Goal: Task Accomplishment & Management: Manage account settings

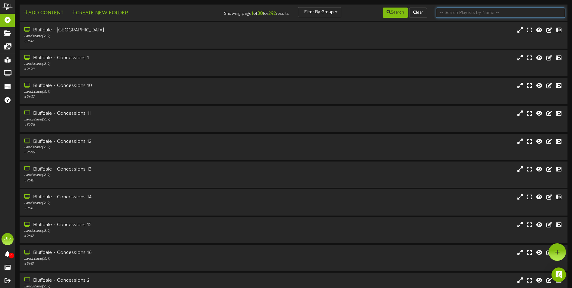
click at [441, 15] on input "text" at bounding box center [500, 13] width 129 height 10
type input "surprise"
click at [400, 14] on button "Search" at bounding box center [395, 13] width 25 height 10
click at [379, 15] on div "Search Clear" at bounding box center [386, 12] width 92 height 11
click at [388, 15] on button "Search" at bounding box center [395, 13] width 25 height 10
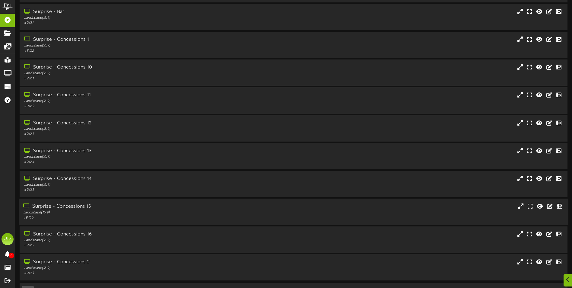
scroll to position [36, 0]
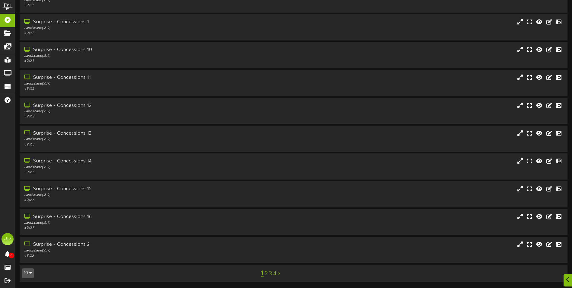
click at [269, 272] on link "3" at bounding box center [270, 273] width 3 height 7
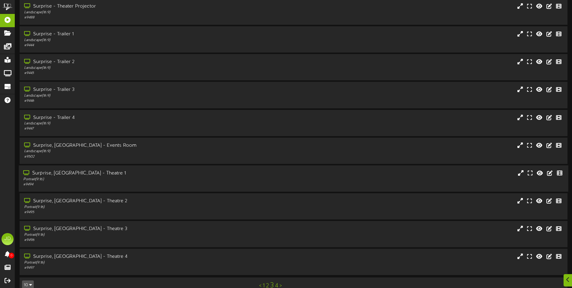
scroll to position [36, 0]
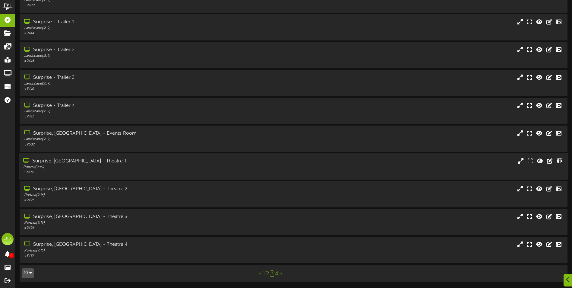
click at [113, 164] on div "Surprise, AZ - Theatre 1" at bounding box center [133, 161] width 220 height 7
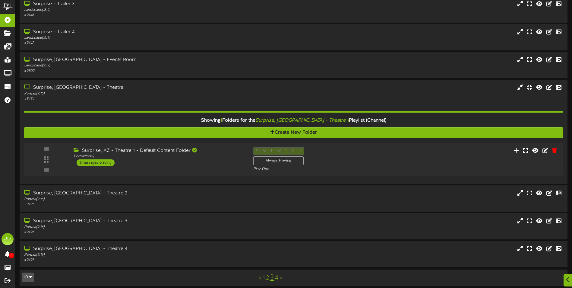
scroll to position [114, 0]
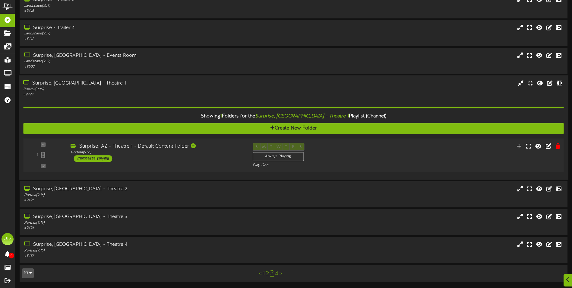
click at [215, 163] on div "1 ( 9:16" at bounding box center [294, 155] width 546 height 25
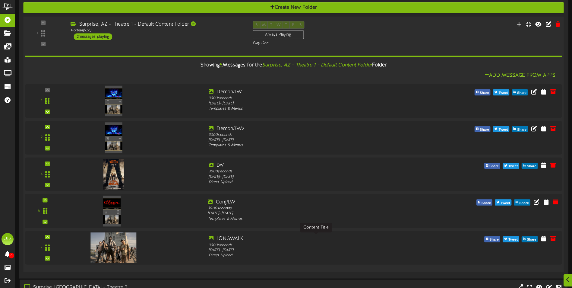
scroll to position [234, 0]
click at [557, 92] on icon at bounding box center [556, 91] width 7 height 7
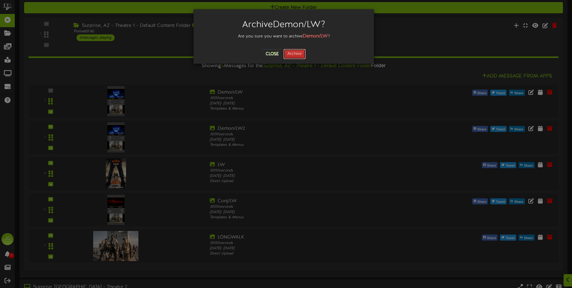
click at [303, 50] on button "Archive" at bounding box center [295, 54] width 22 height 10
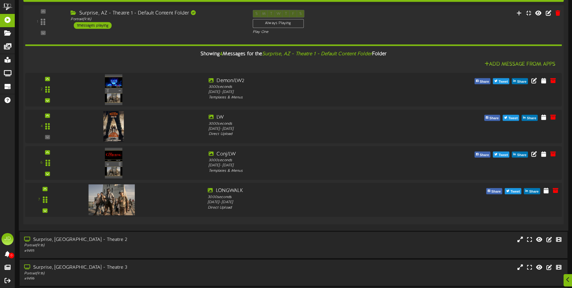
scroll to position [296, 0]
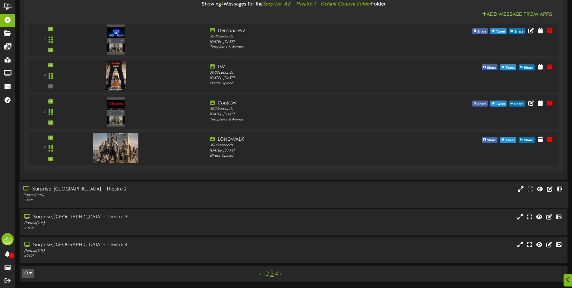
click at [143, 191] on div "Surprise, AZ - Theatre 2" at bounding box center [133, 189] width 220 height 7
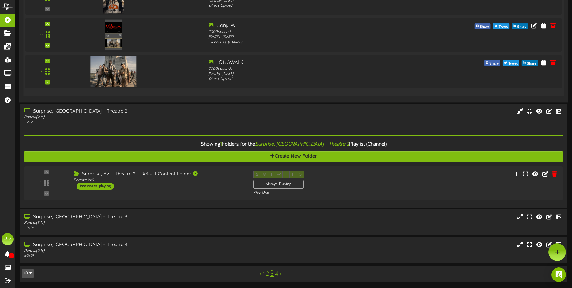
scroll to position [374, 0]
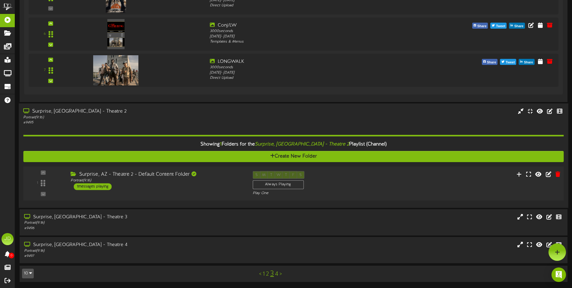
click at [384, 182] on div "S M T W T F S Always Playing Play One" at bounding box center [316, 183] width 137 height 25
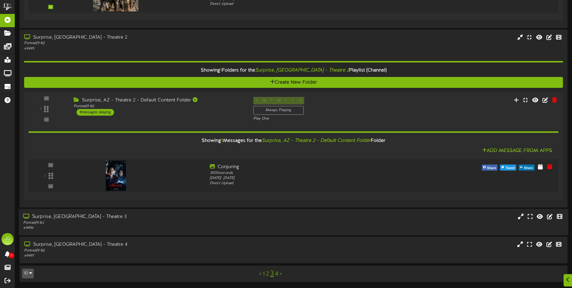
scroll to position [448, 0]
click at [188, 217] on div "Surprise, AZ - Theatre 3" at bounding box center [133, 216] width 220 height 7
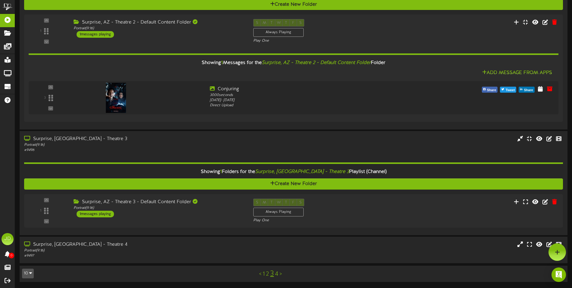
scroll to position [525, 0]
click at [223, 212] on div "Surprise, AZ - Theatre 3 - Default Content Folder Portrait ( 9:16 ) 1 messages …" at bounding box center [157, 207] width 182 height 19
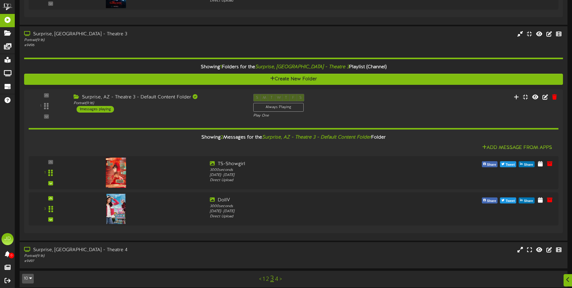
scroll to position [636, 0]
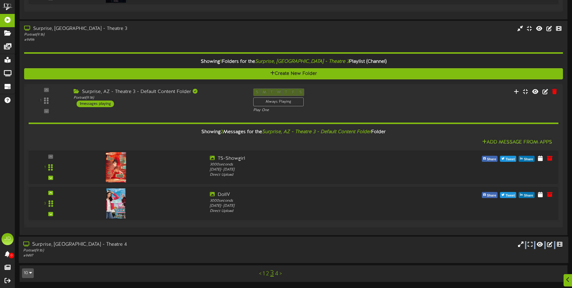
drag, startPoint x: 157, startPoint y: 262, endPoint x: 156, endPoint y: 254, distance: 7.6
click at [157, 255] on div "# 9497" at bounding box center [133, 255] width 220 height 5
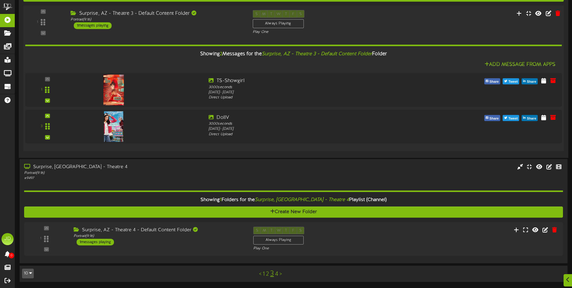
scroll to position [713, 0]
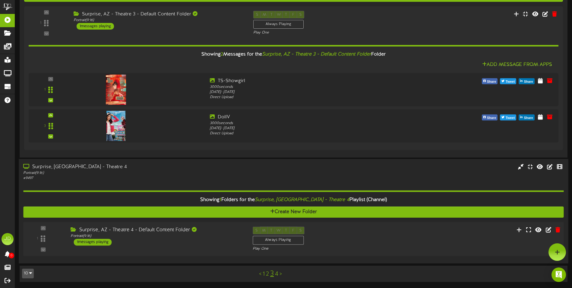
click at [221, 230] on div "Surprise, AZ - Theatre 4 - Default Content Folder" at bounding box center [157, 230] width 173 height 7
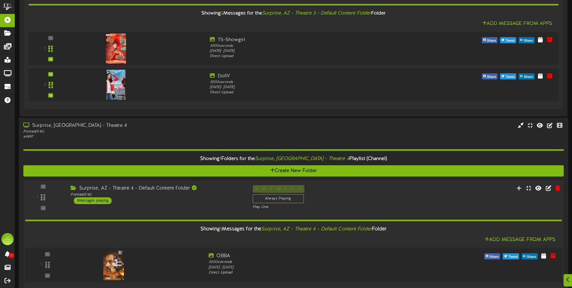
scroll to position [787, 0]
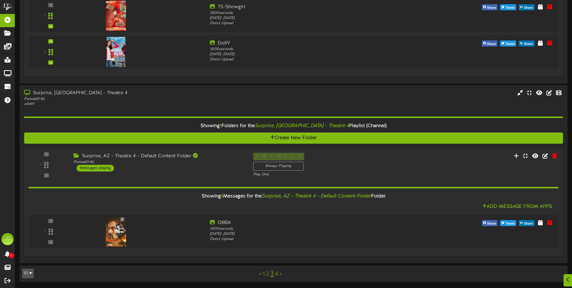
click at [277, 276] on link "4" at bounding box center [276, 274] width 3 height 7
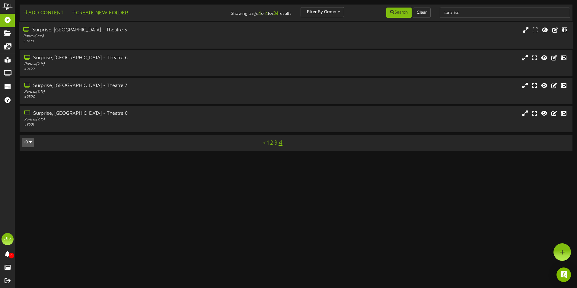
click at [138, 34] on div "Portrait ( 9:16 )" at bounding box center [134, 36] width 222 height 5
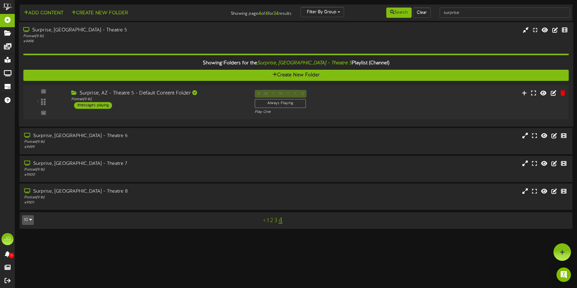
click at [160, 110] on div "1 ( 9:16" at bounding box center [296, 102] width 551 height 25
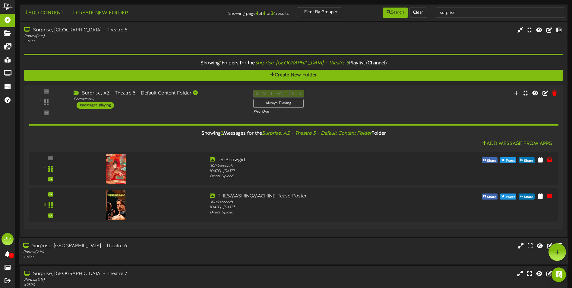
click at [202, 249] on div "Portrait ( 9:16 )" at bounding box center [133, 251] width 220 height 5
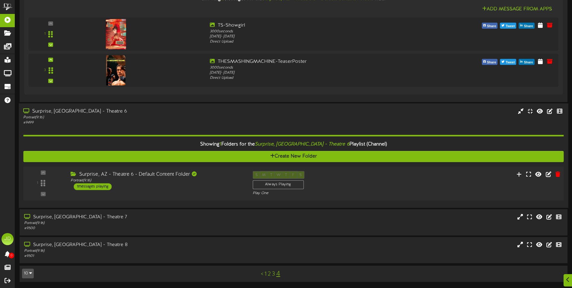
click at [173, 191] on div "1 ( 9:16" at bounding box center [294, 183] width 546 height 25
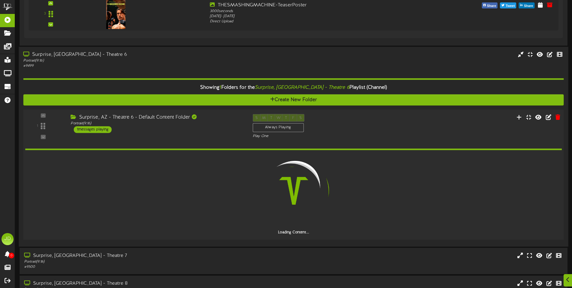
scroll to position [230, 0]
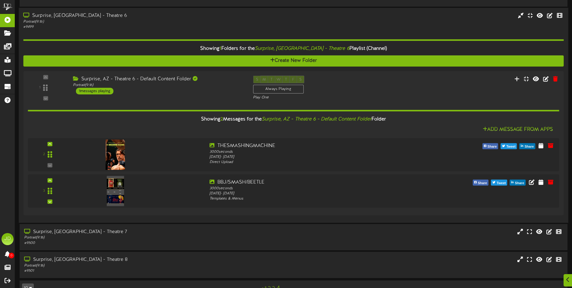
drag, startPoint x: 129, startPoint y: 237, endPoint x: 130, endPoint y: 216, distance: 21.2
click at [129, 237] on div "Portrait ( 9:16 )" at bounding box center [133, 237] width 219 height 5
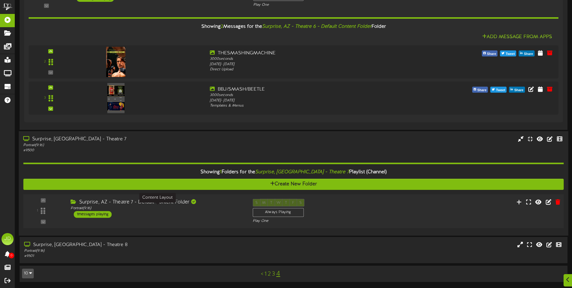
click at [201, 209] on div "Portrait ( 9:16 )" at bounding box center [157, 207] width 173 height 5
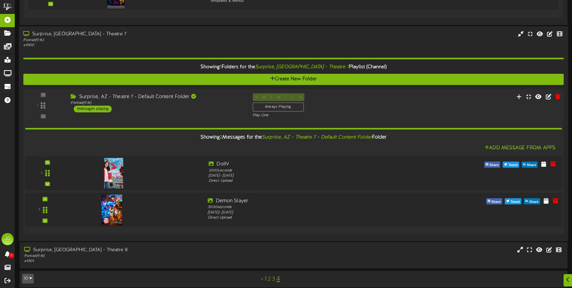
scroll to position [433, 0]
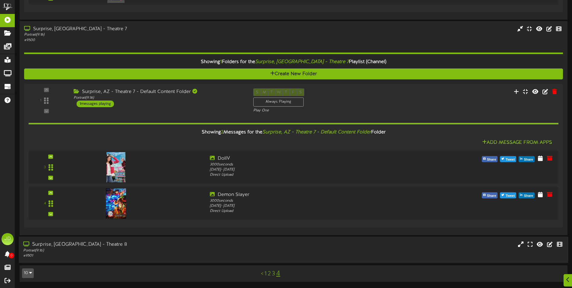
click at [147, 246] on div "Surprise, AZ - Theatre 8" at bounding box center [133, 244] width 220 height 7
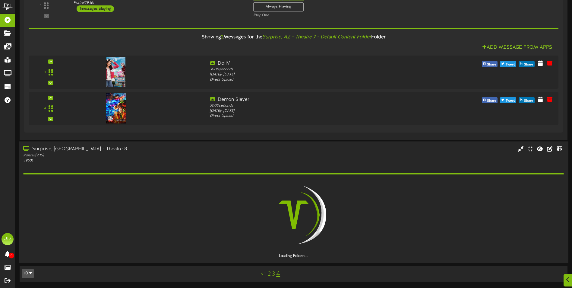
scroll to position [510, 0]
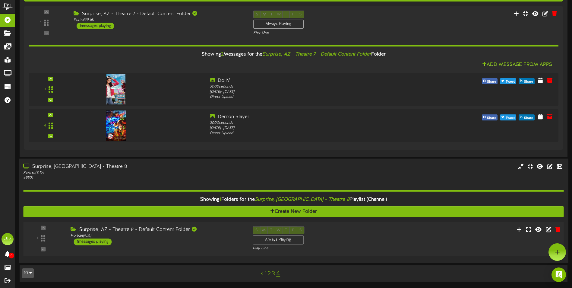
click at [217, 237] on div "Portrait ( 9:16 )" at bounding box center [157, 235] width 173 height 5
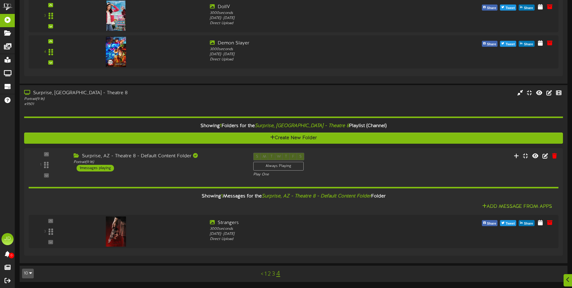
scroll to position [584, 0]
